Goal: Task Accomplishment & Management: Use online tool/utility

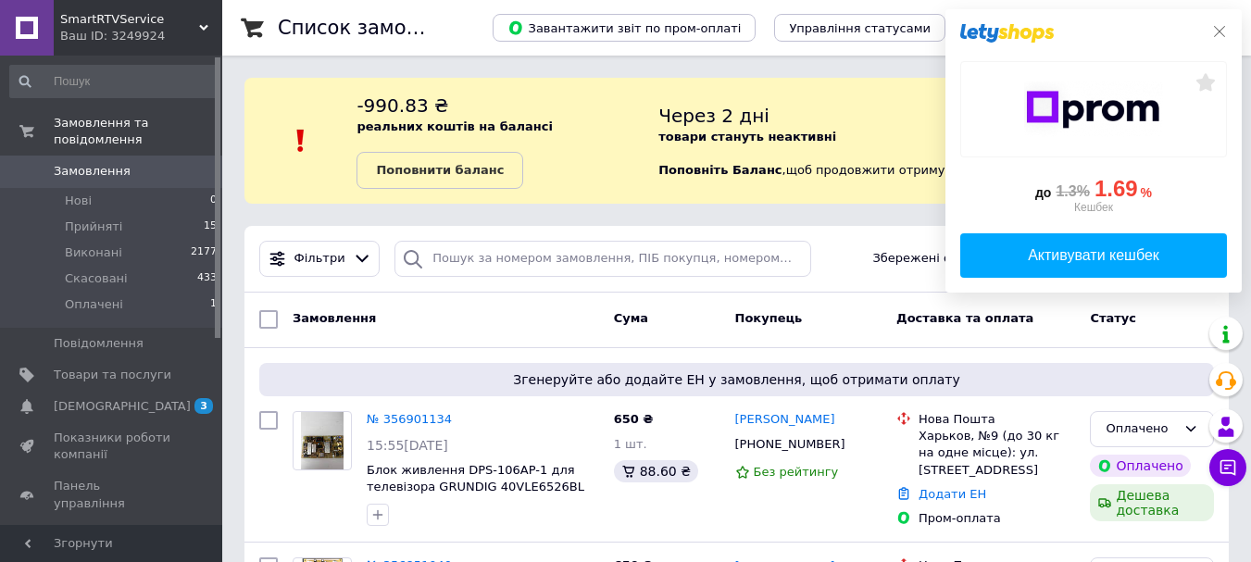
click at [1213, 29] on icon at bounding box center [1219, 31] width 15 height 15
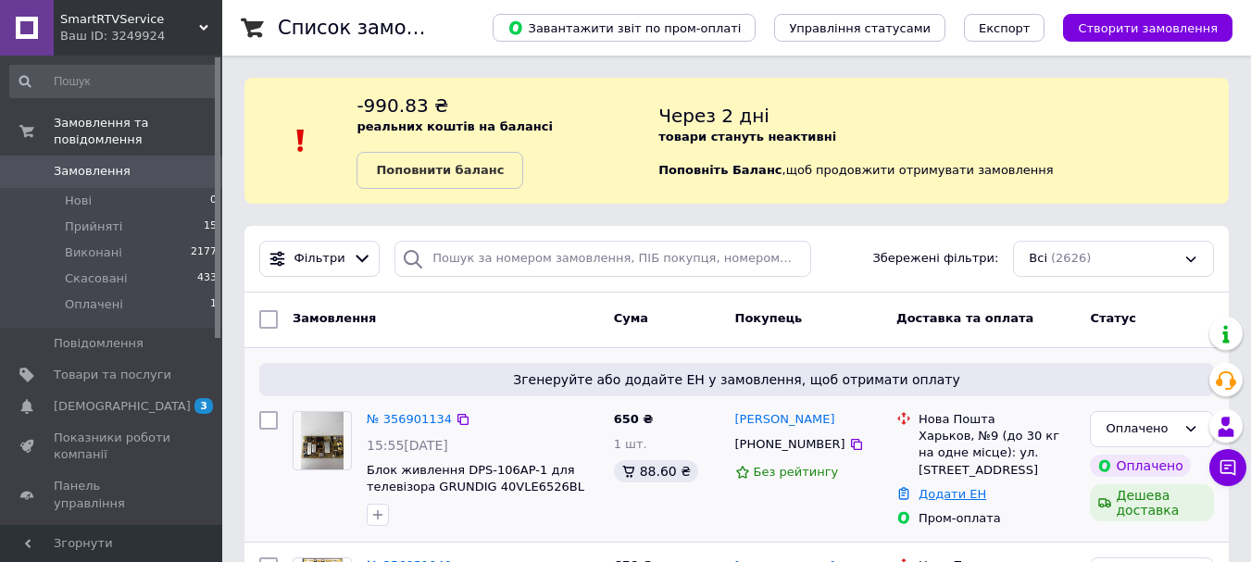
click at [948, 498] on link "Додати ЕН" at bounding box center [952, 494] width 68 height 14
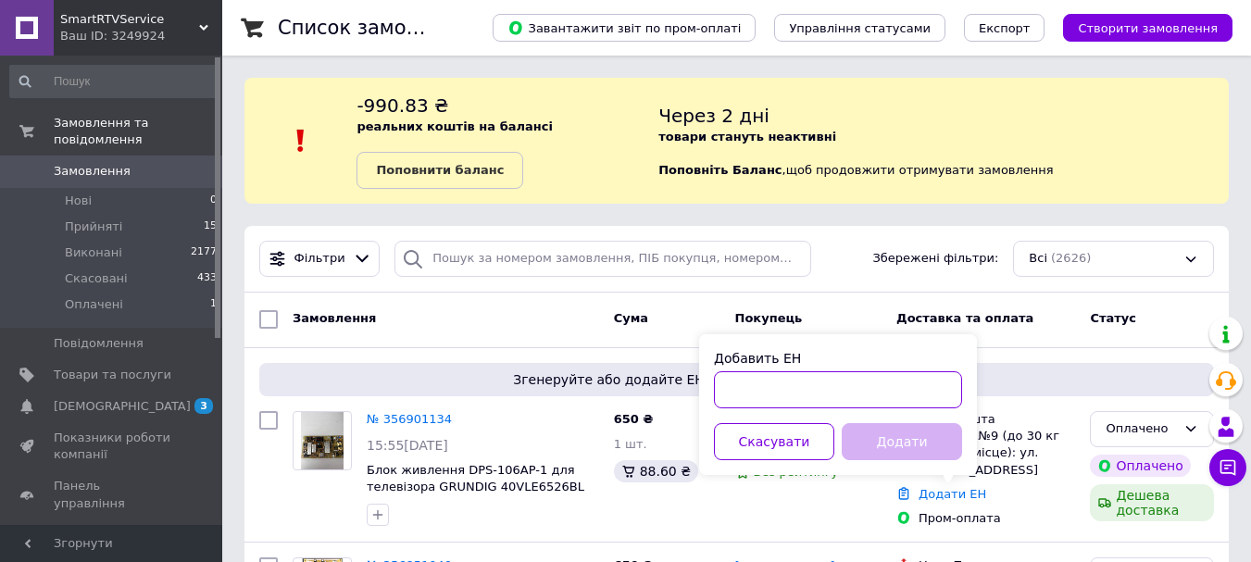
click at [745, 397] on input "Добавить ЕН" at bounding box center [838, 389] width 248 height 37
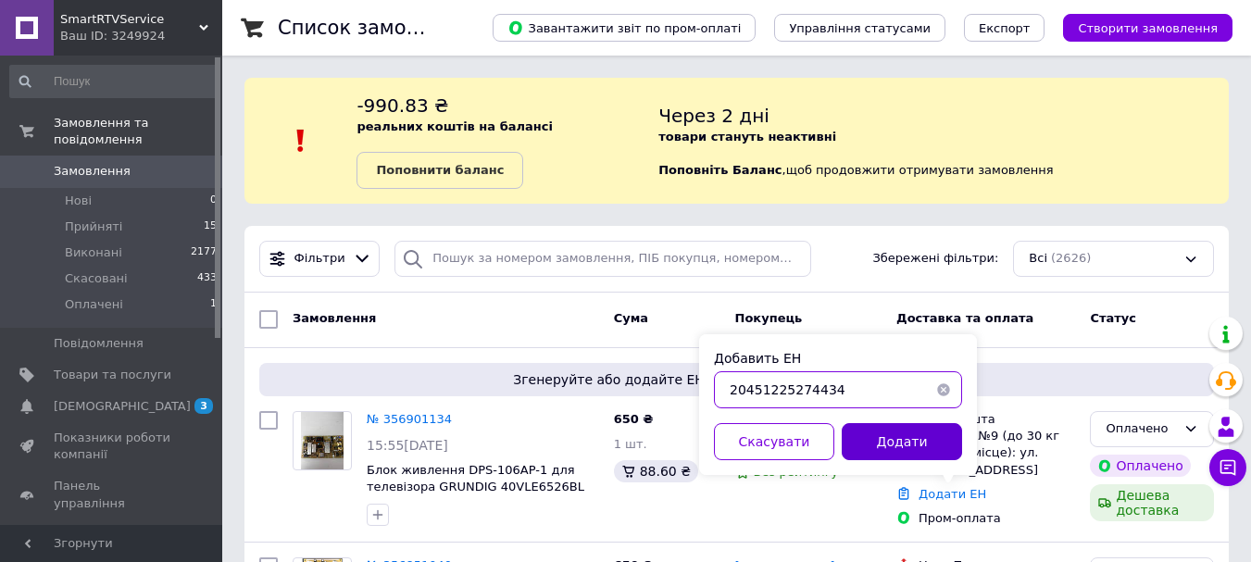
type input "20451225274434"
click at [910, 444] on button "Додати" at bounding box center [902, 441] width 120 height 37
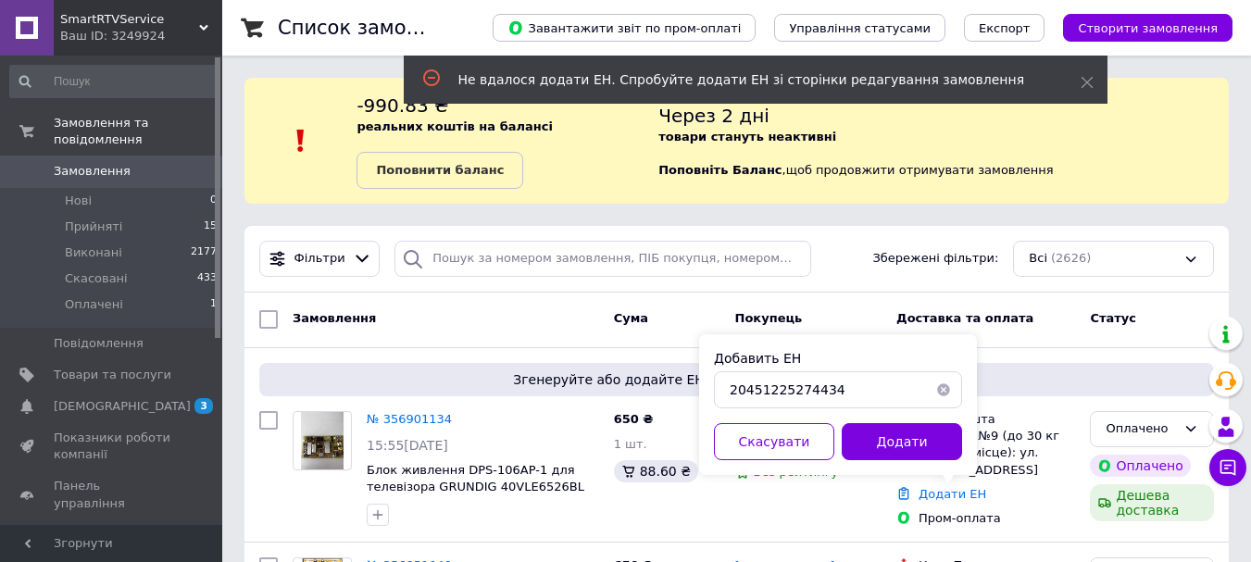
click at [842, 278] on div "Фільтри Збережені фільтри: Всі (2626)" at bounding box center [736, 259] width 984 height 67
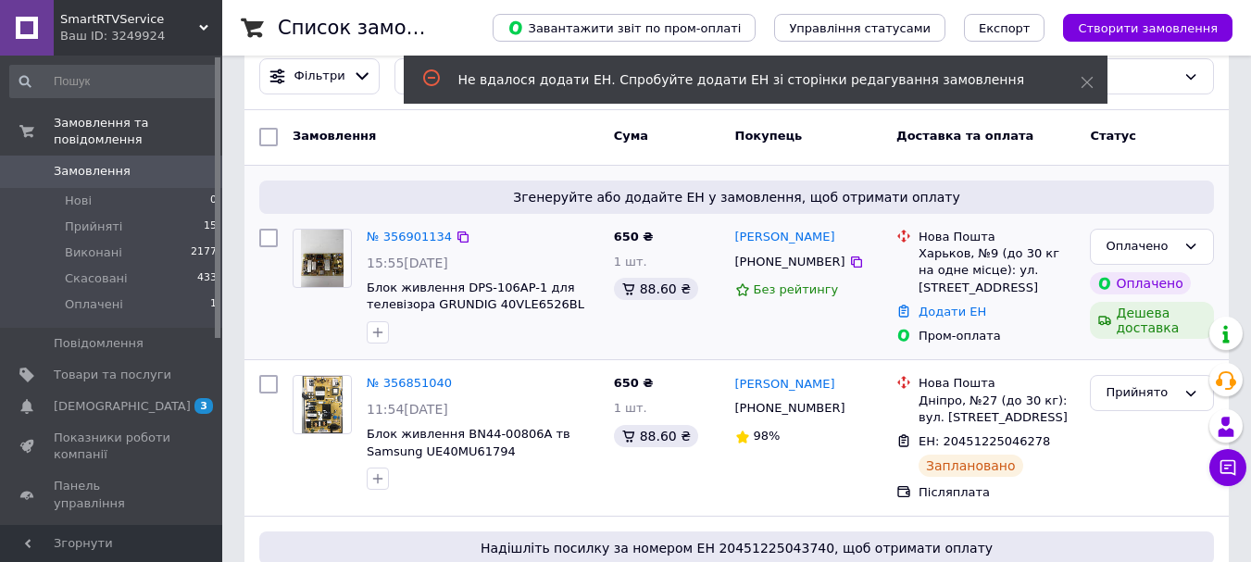
scroll to position [185, 0]
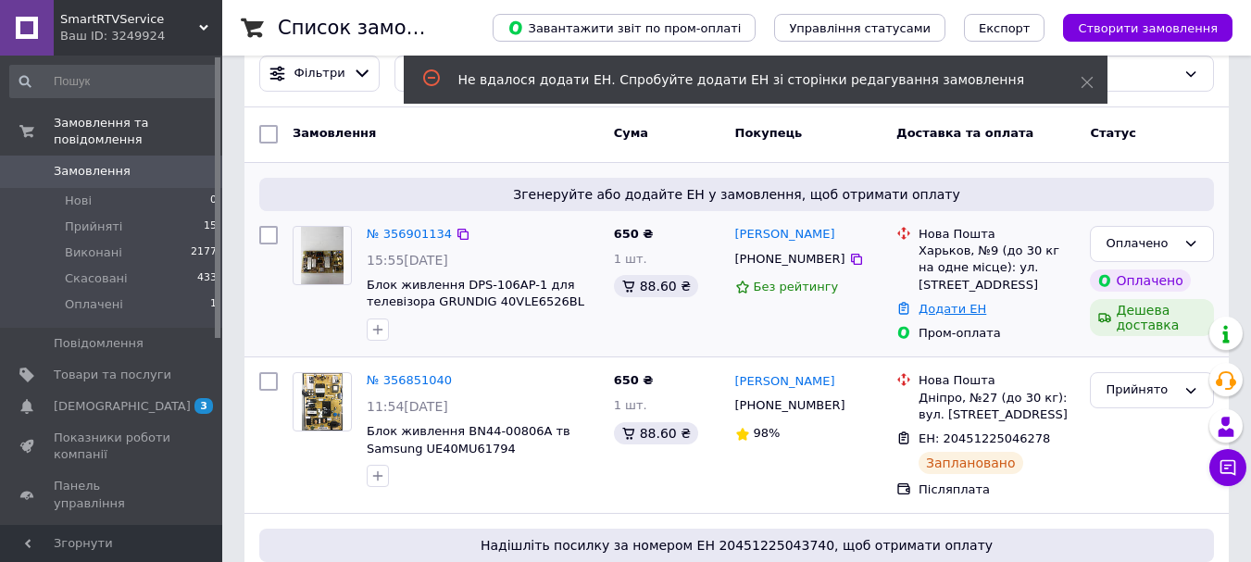
click at [943, 306] on link "Додати ЕН" at bounding box center [952, 309] width 68 height 14
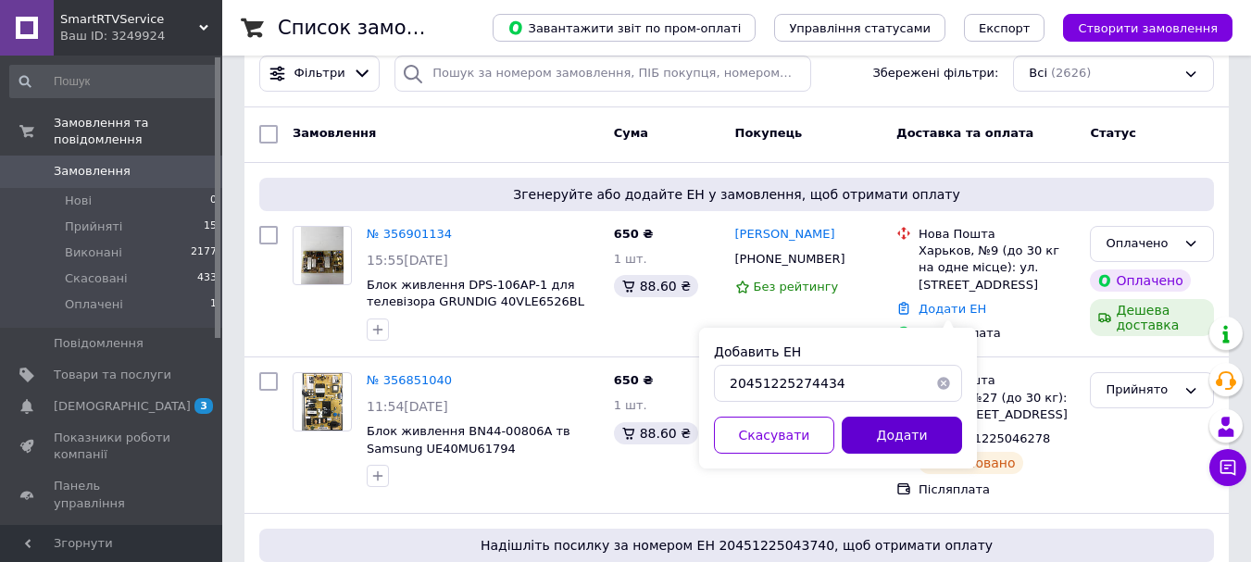
click at [896, 434] on button "Додати" at bounding box center [902, 435] width 120 height 37
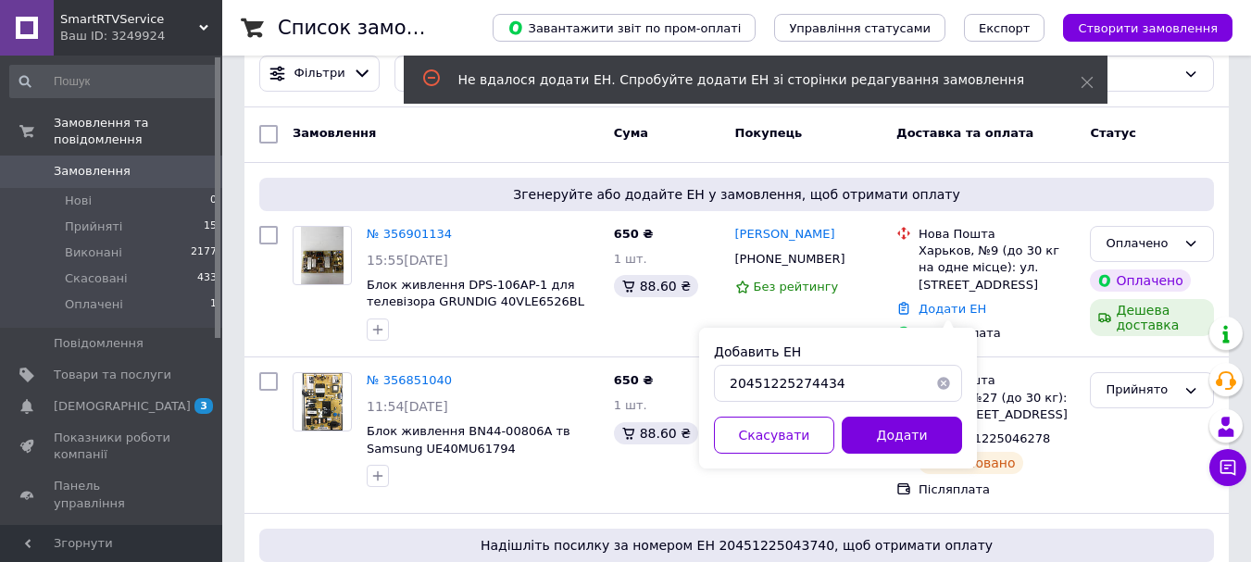
click at [428, 144] on div "Замовлення" at bounding box center [445, 134] width 321 height 33
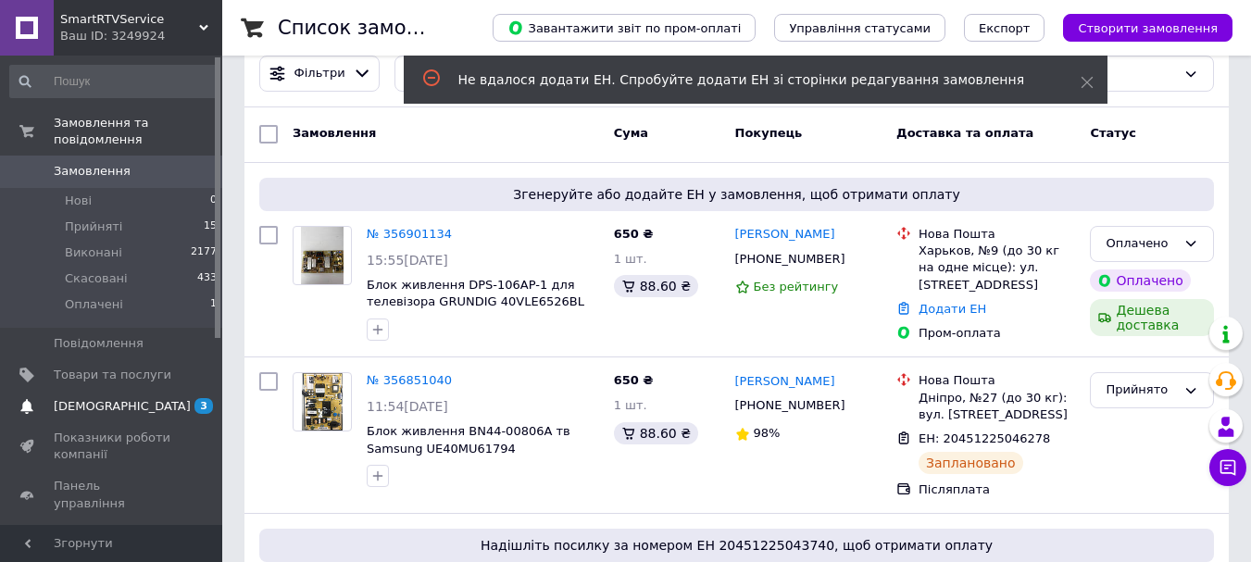
click at [81, 398] on span "[DEMOGRAPHIC_DATA]" at bounding box center [122, 406] width 137 height 17
